Goal: Information Seeking & Learning: Learn about a topic

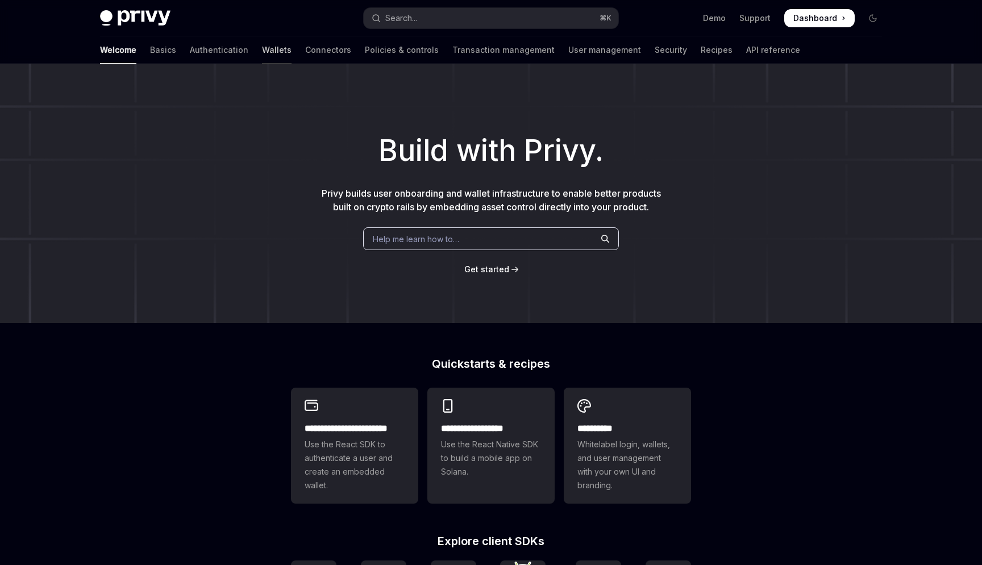
click at [262, 51] on link "Wallets" at bounding box center [277, 49] width 30 height 27
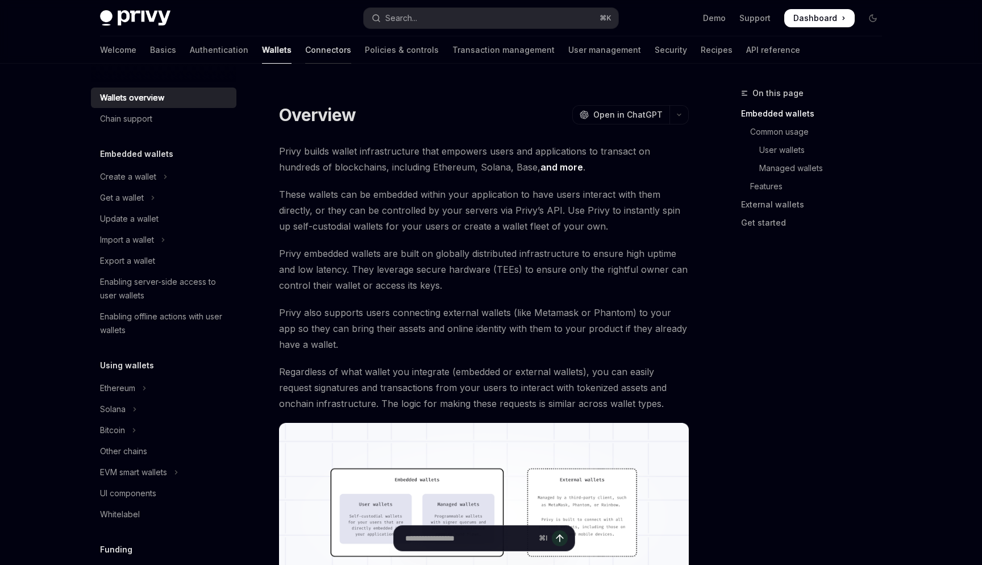
click at [305, 55] on link "Connectors" at bounding box center [328, 49] width 46 height 27
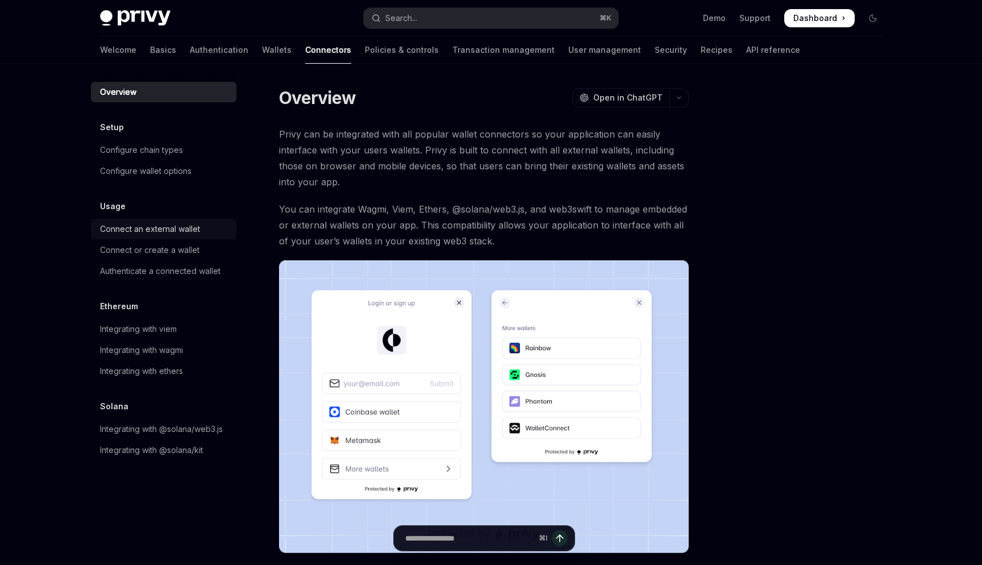
click at [182, 232] on div "Connect an external wallet" at bounding box center [150, 229] width 100 height 14
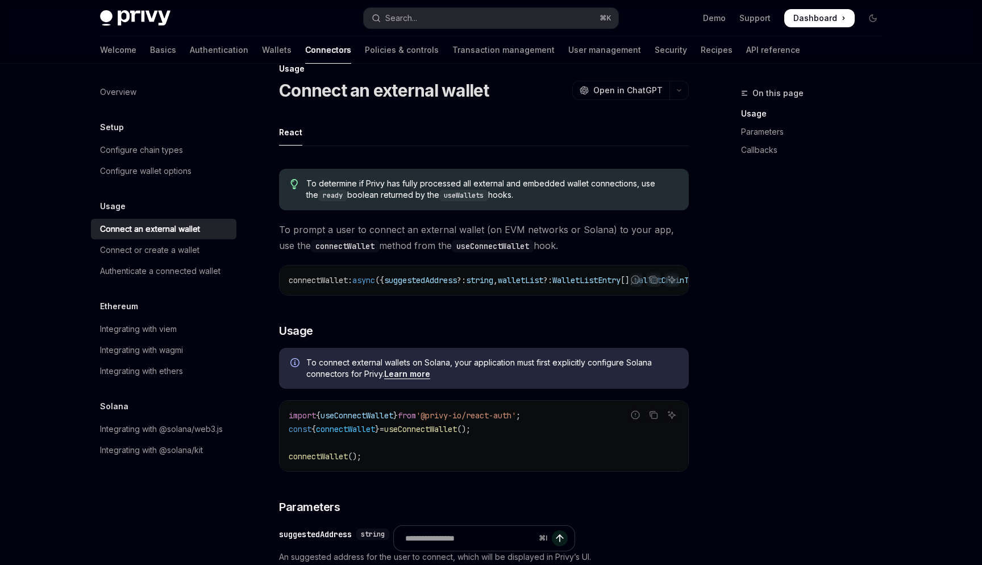
scroll to position [15, 0]
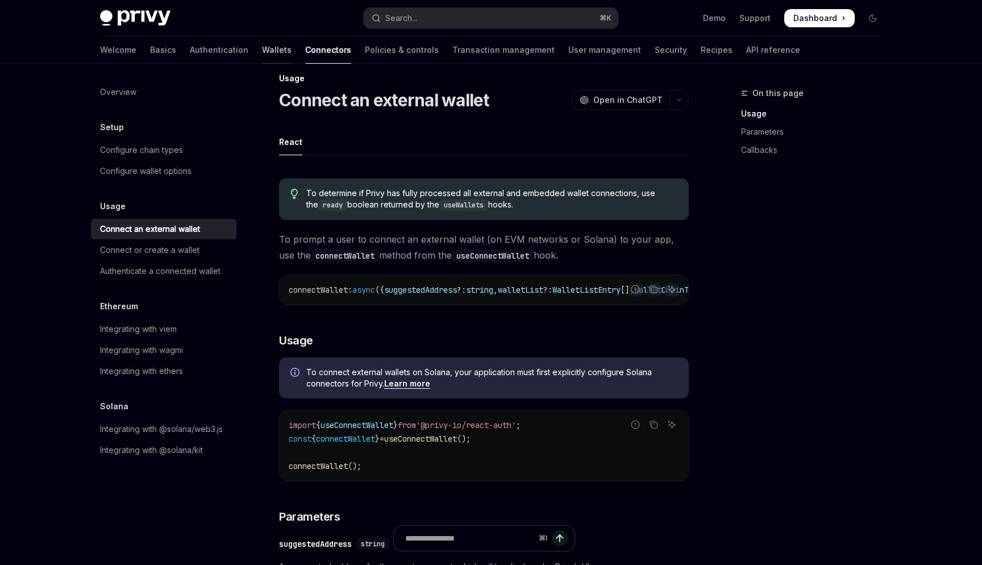
click at [262, 42] on link "Wallets" at bounding box center [277, 49] width 30 height 27
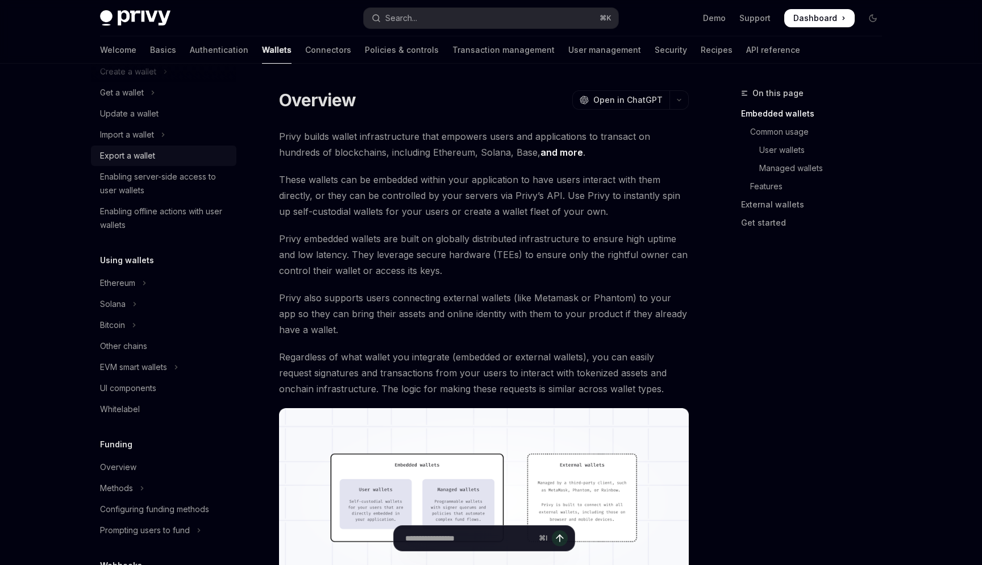
scroll to position [107, 0]
click at [124, 283] on div "Ethereum" at bounding box center [117, 281] width 35 height 14
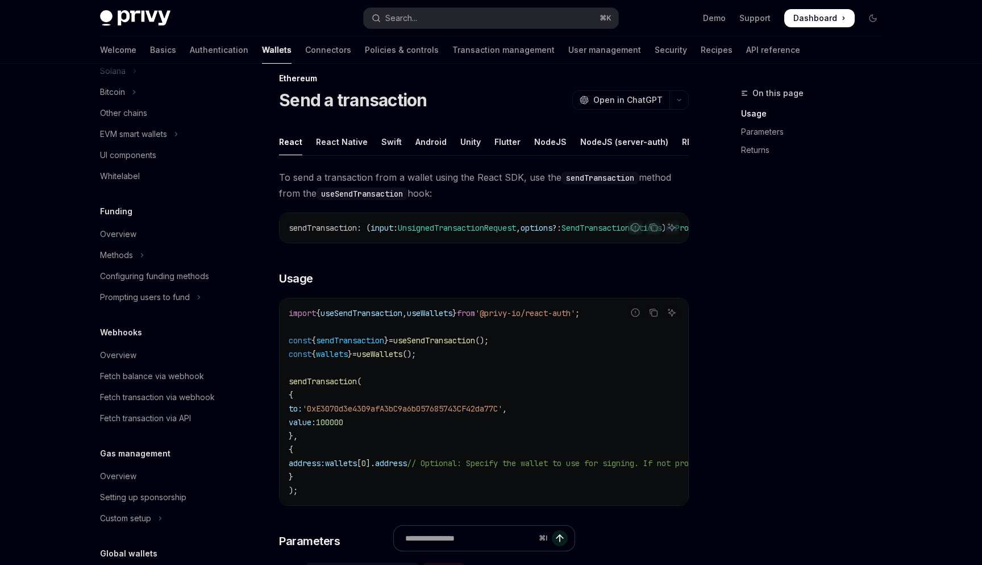
scroll to position [528, 0]
click at [122, 240] on div "Overview" at bounding box center [118, 234] width 36 height 14
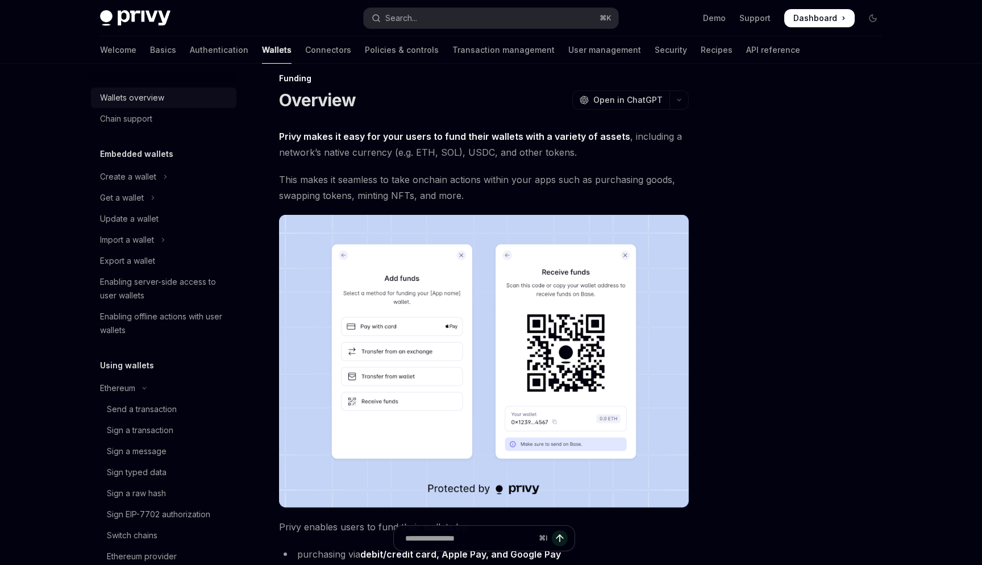
click at [137, 102] on div "Wallets overview" at bounding box center [132, 98] width 64 height 14
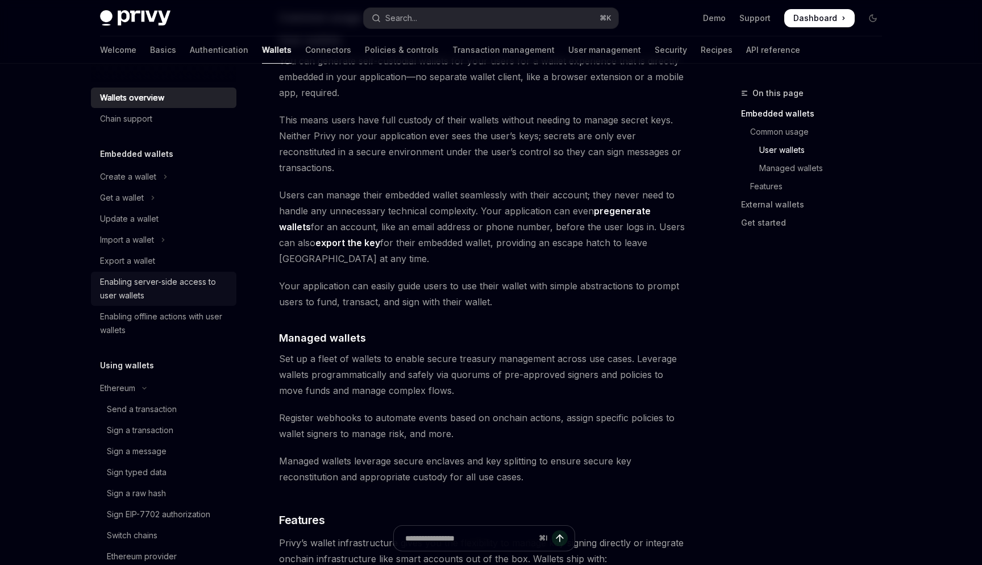
scroll to position [36, 0]
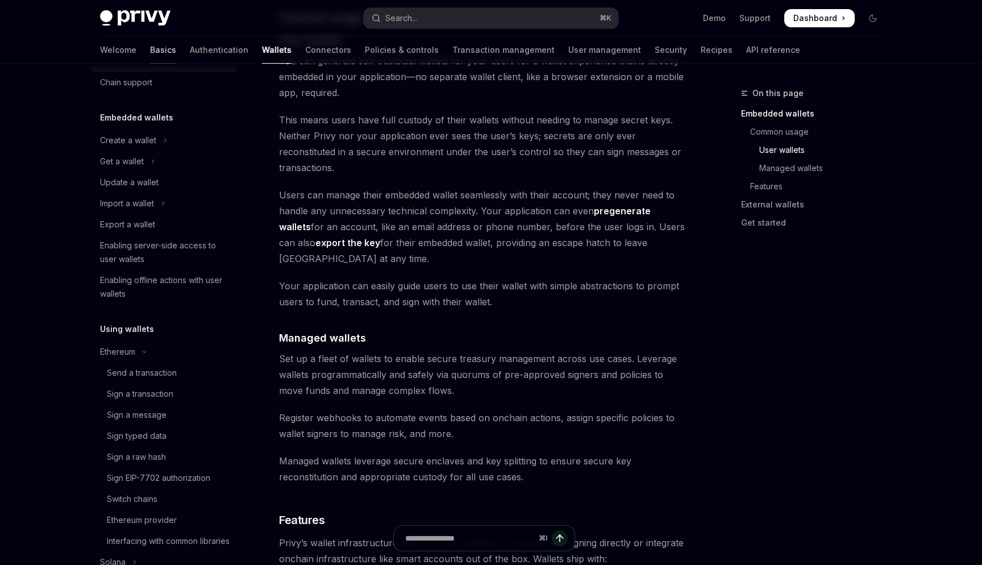
click at [150, 48] on link "Basics" at bounding box center [163, 49] width 26 height 27
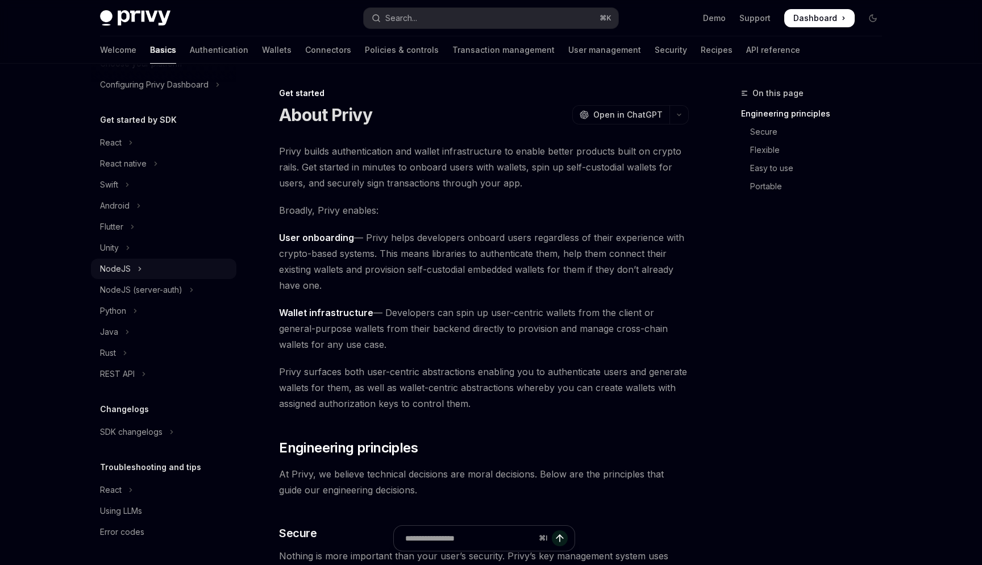
scroll to position [90, 0]
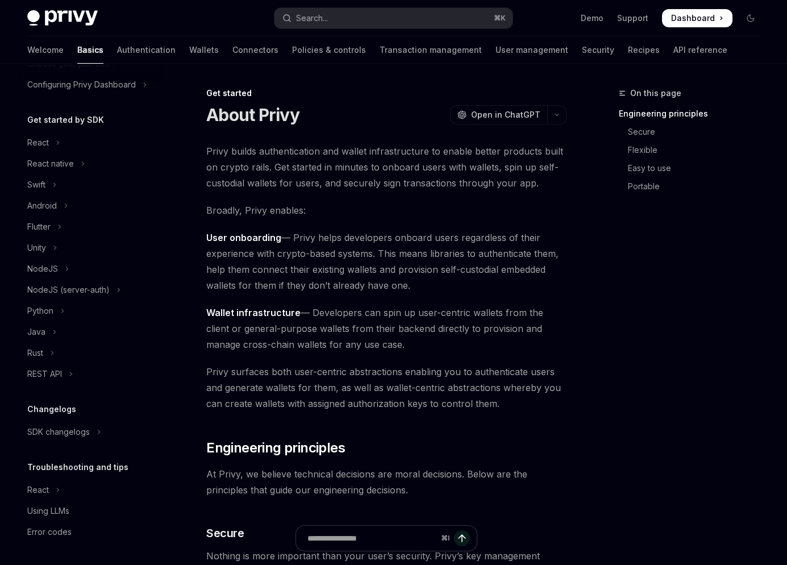
type textarea "*"
